Goal: Communication & Community: Answer question/provide support

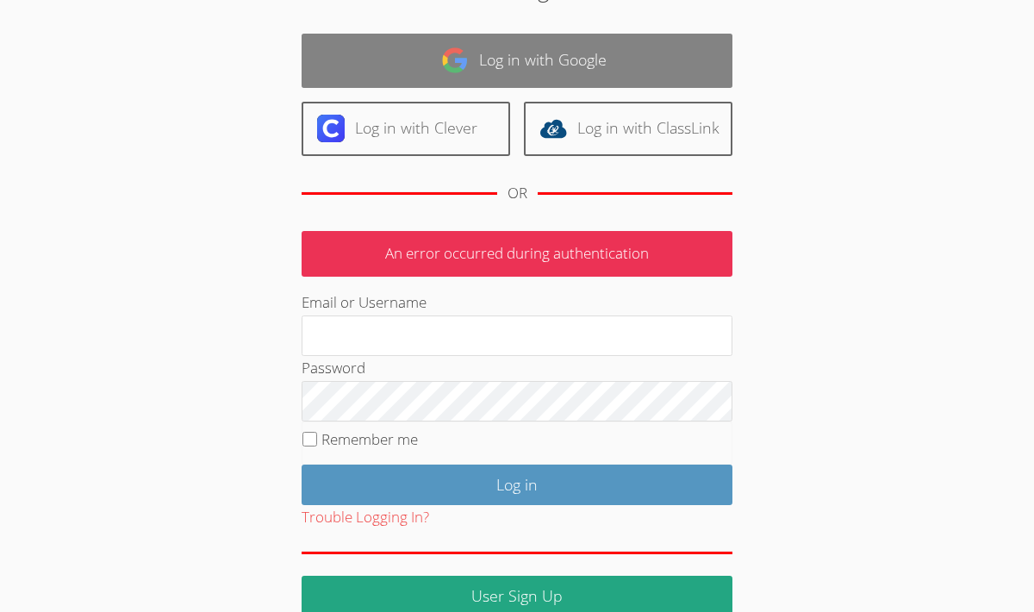
scroll to position [97, 0]
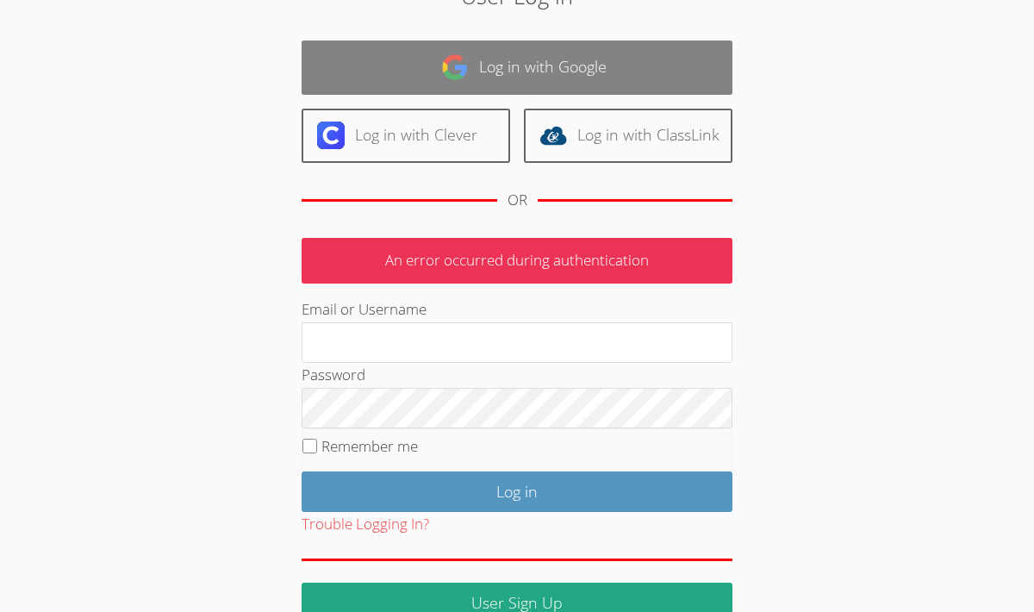
click at [386, 91] on link "Log in with Google" at bounding box center [517, 68] width 431 height 54
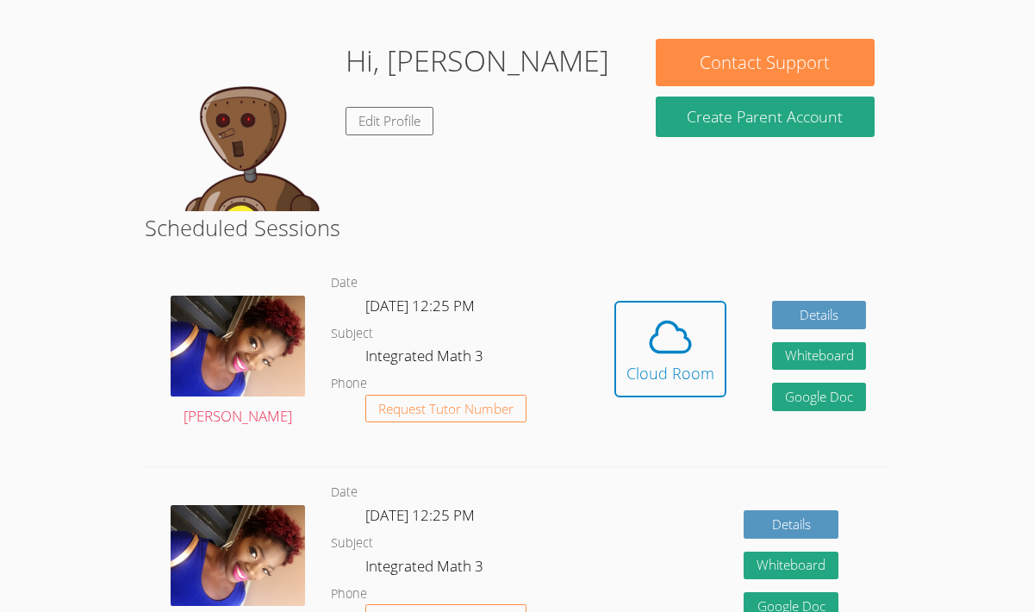
scroll to position [240, 0]
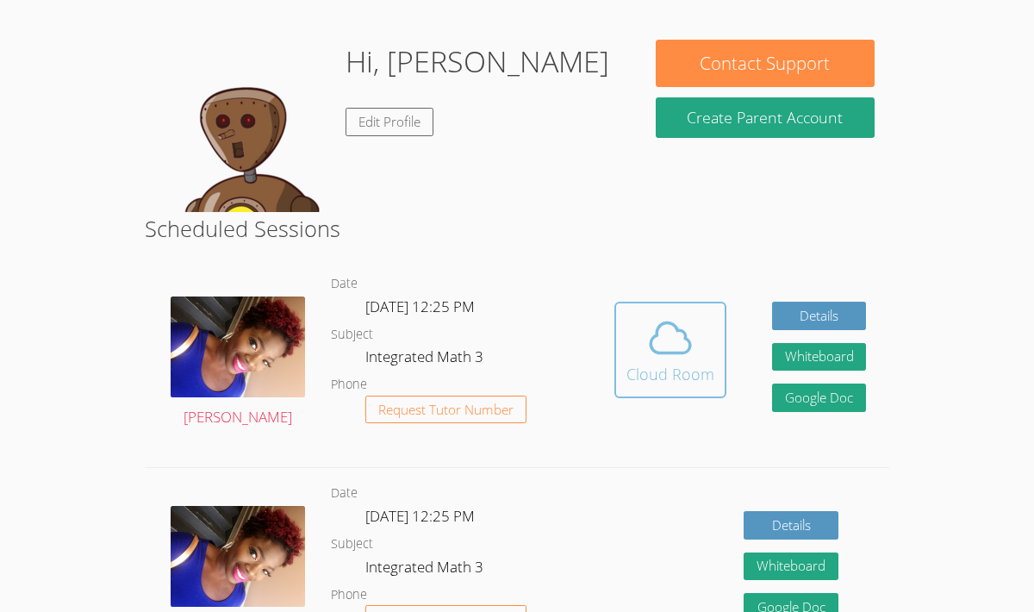
click at [655, 327] on icon at bounding box center [671, 338] width 48 height 48
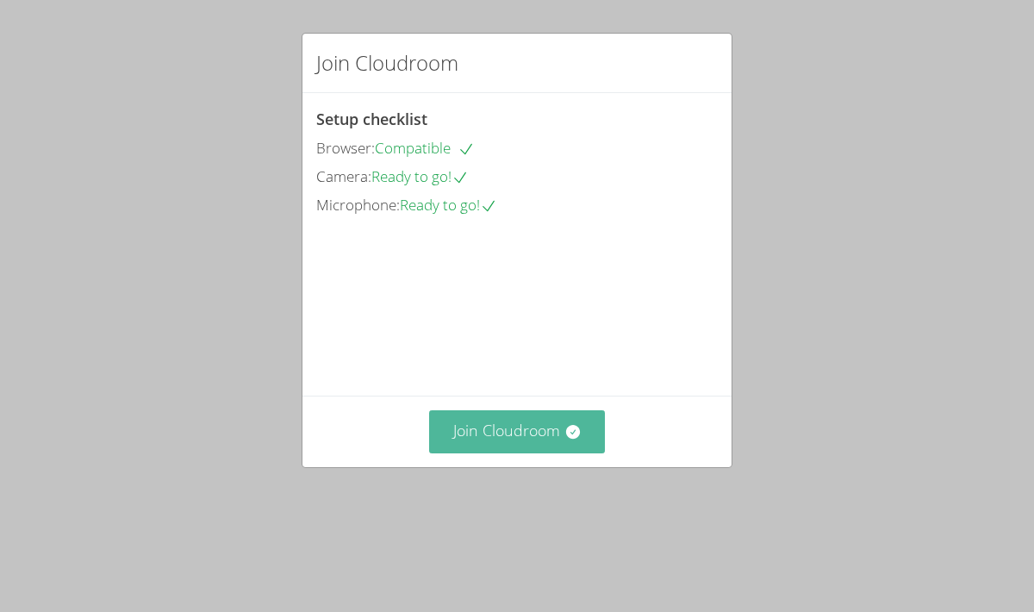
click at [494, 453] on button "Join Cloudroom" at bounding box center [517, 431] width 177 height 42
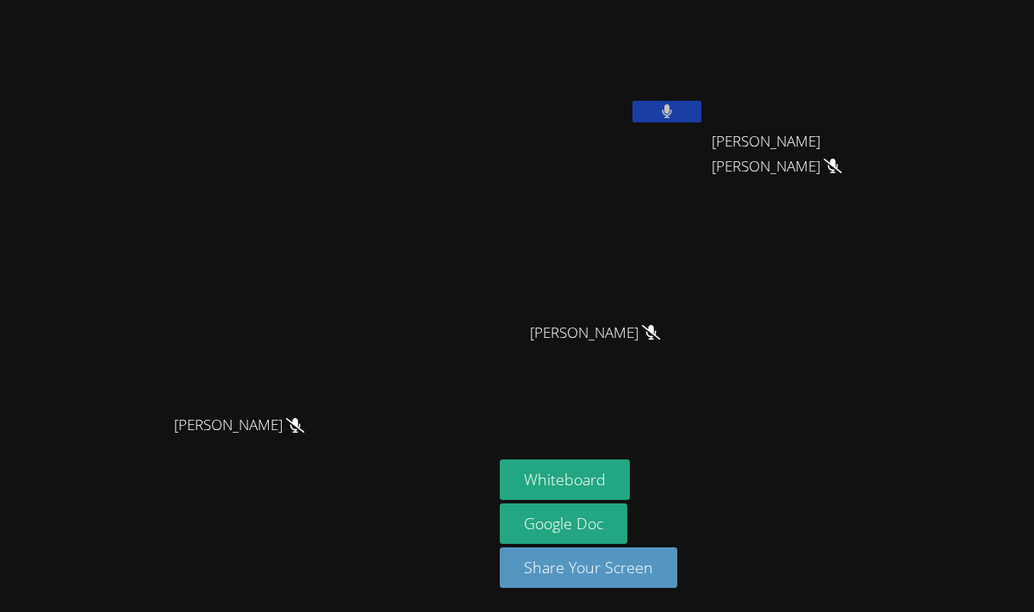
click at [702, 114] on button at bounding box center [667, 112] width 69 height 22
click at [702, 104] on button at bounding box center [667, 112] width 69 height 22
click at [702, 118] on button at bounding box center [667, 112] width 69 height 22
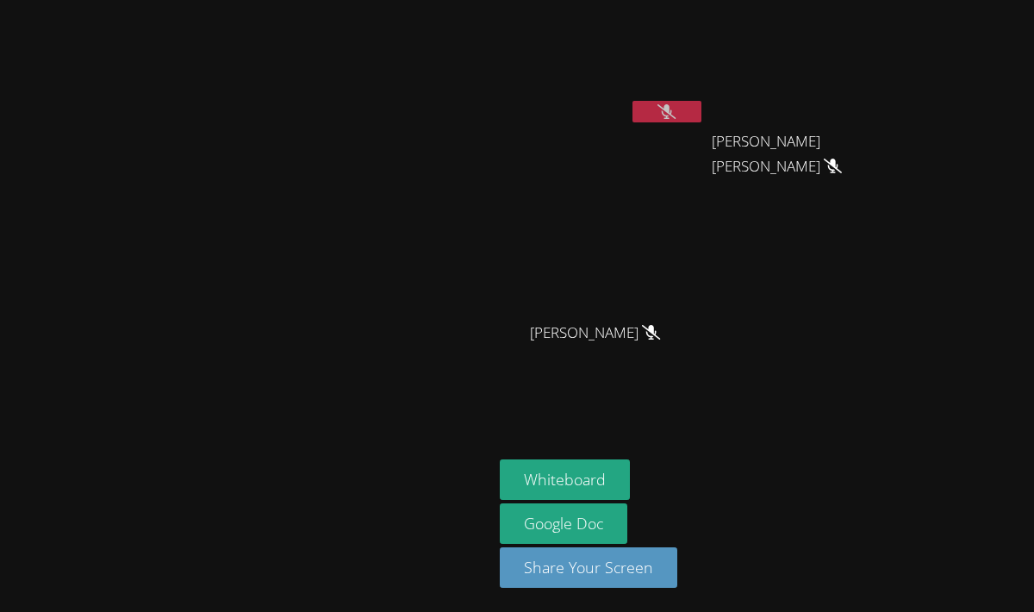
click at [702, 118] on button at bounding box center [667, 112] width 69 height 22
click at [673, 116] on icon at bounding box center [667, 111] width 11 height 15
click at [702, 107] on button at bounding box center [667, 112] width 69 height 22
click at [702, 109] on button at bounding box center [667, 112] width 69 height 22
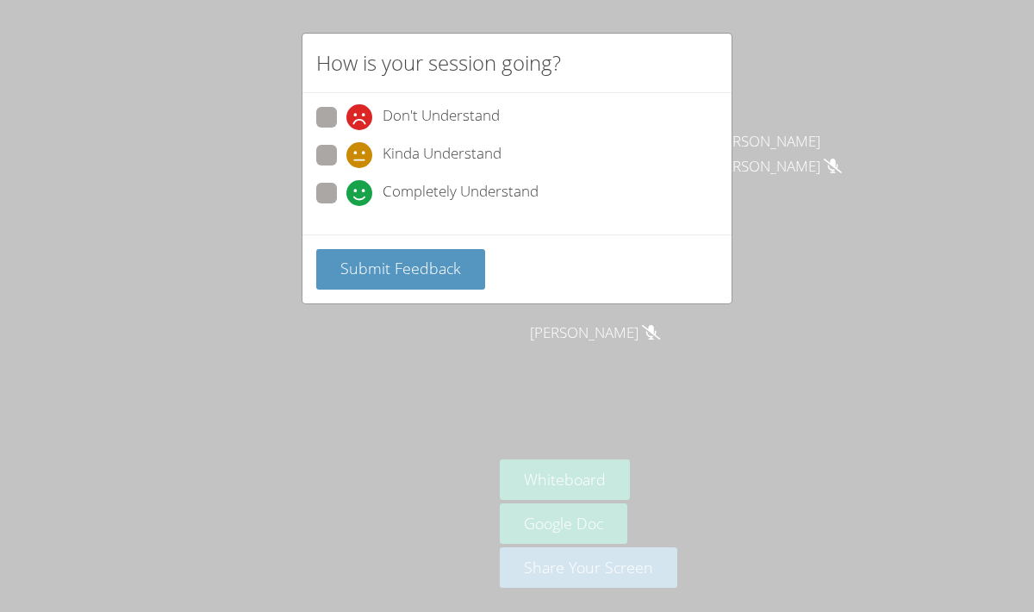
click at [347, 23] on div "How is your session going? Don't Understand Kinda Understand Completely Underst…" at bounding box center [517, 306] width 1034 height 612
click at [347, 206] on span at bounding box center [347, 206] width 0 height 0
click at [347, 188] on input "Completely Understand" at bounding box center [354, 190] width 15 height 15
radio input "true"
click at [399, 261] on span "Submit Feedback" at bounding box center [401, 268] width 121 height 21
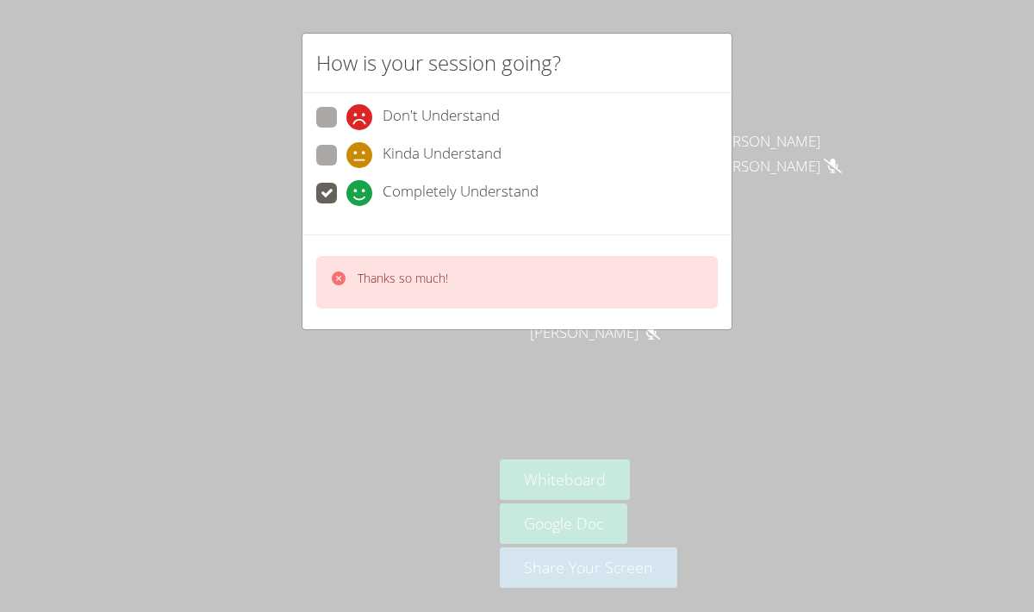
click at [260, 157] on div "How is your session going? Don't Understand Kinda Understand Completely Underst…" at bounding box center [517, 306] width 1034 height 612
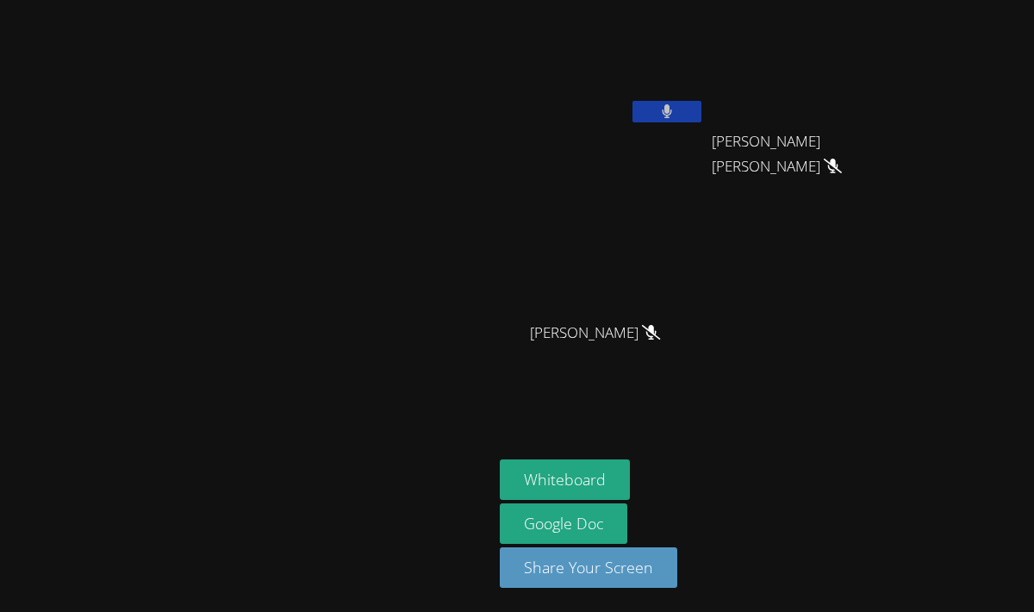
click at [702, 108] on button at bounding box center [667, 112] width 69 height 22
click at [376, 137] on video at bounding box center [246, 272] width 259 height 270
click at [702, 111] on button at bounding box center [667, 112] width 69 height 22
click at [672, 110] on icon at bounding box center [667, 111] width 10 height 15
click at [614, 156] on div "[PERSON_NAME]" at bounding box center [602, 99] width 205 height 184
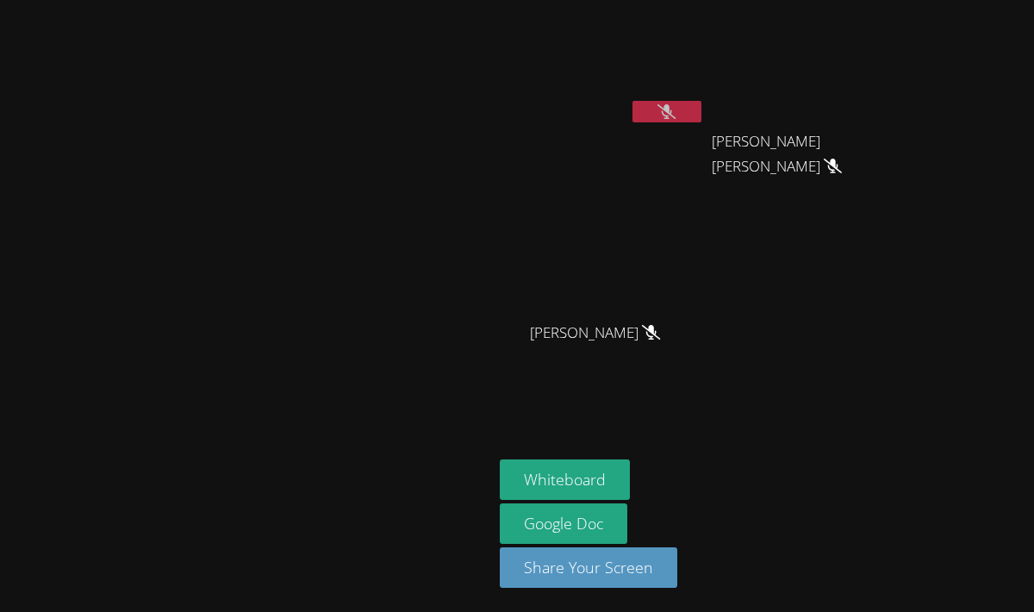
click at [610, 129] on div "[PERSON_NAME]" at bounding box center [602, 68] width 205 height 123
click at [702, 114] on button at bounding box center [667, 112] width 69 height 22
click at [376, 155] on video at bounding box center [246, 272] width 259 height 270
